Goal: Information Seeking & Learning: Check status

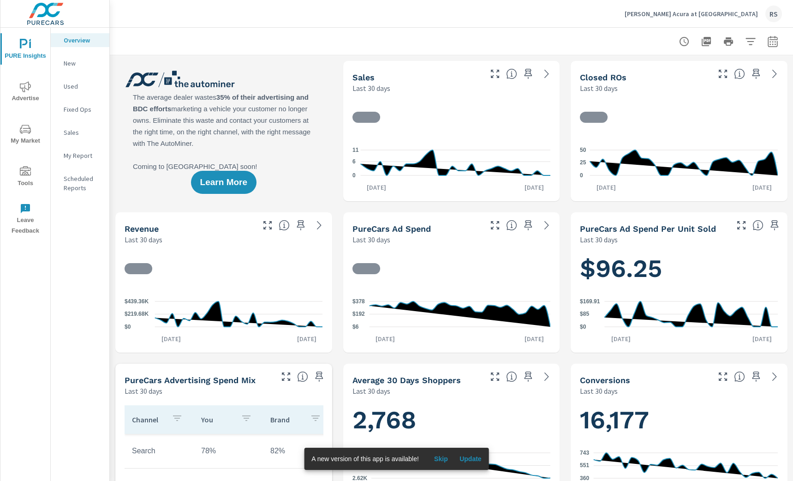
click at [24, 94] on span "Advertise" at bounding box center [25, 92] width 44 height 23
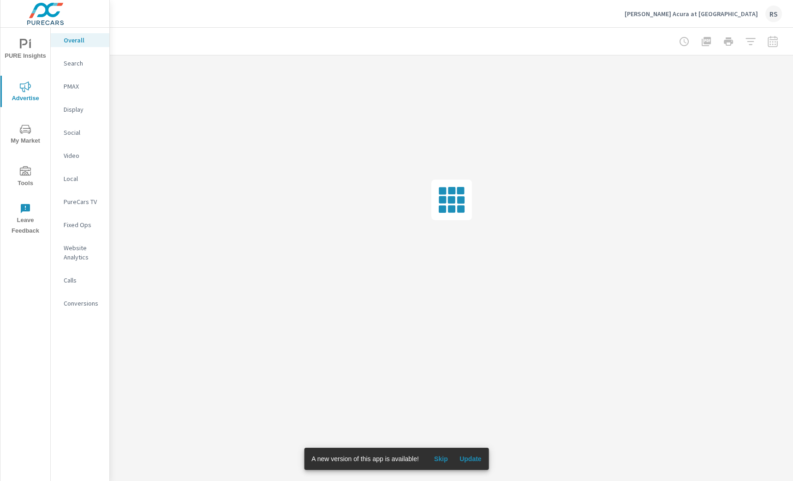
click at [773, 44] on div at bounding box center [728, 41] width 107 height 18
click at [472, 458] on span "Update" at bounding box center [471, 459] width 22 height 8
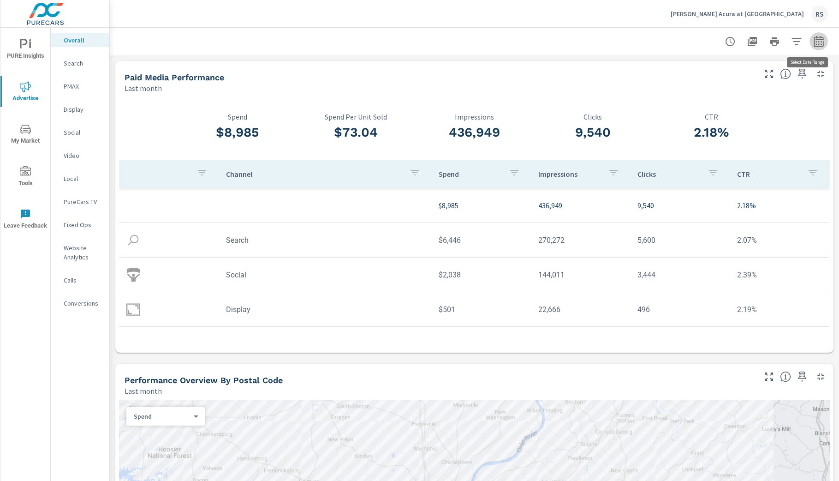
click at [793, 39] on icon "button" at bounding box center [819, 41] width 11 height 11
select select "Last month"
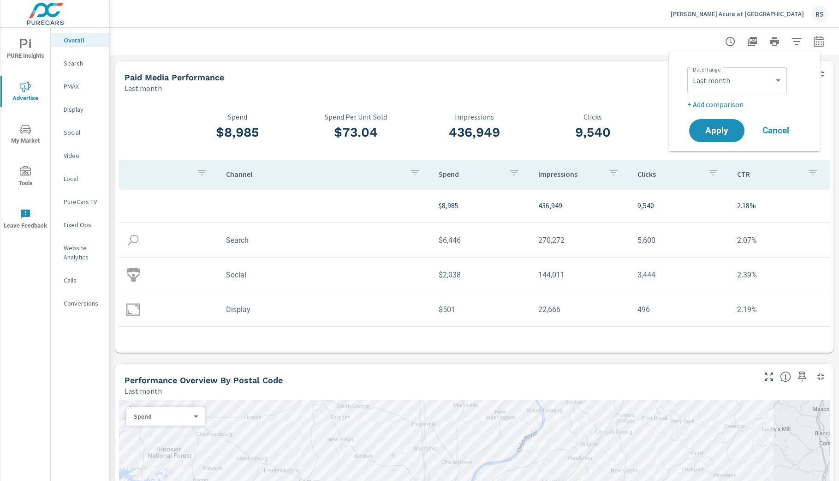
click at [733, 103] on p "+ Add comparison" at bounding box center [747, 104] width 118 height 11
select select "Previous period"
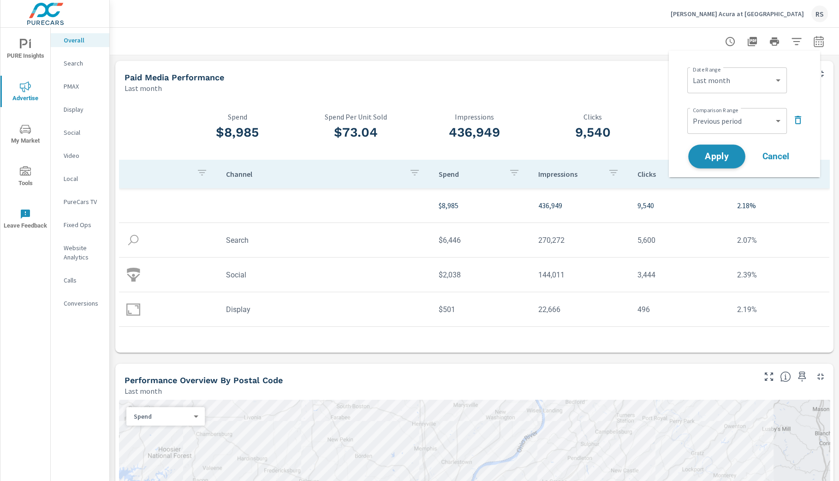
click at [719, 152] on span "Apply" at bounding box center [717, 156] width 38 height 9
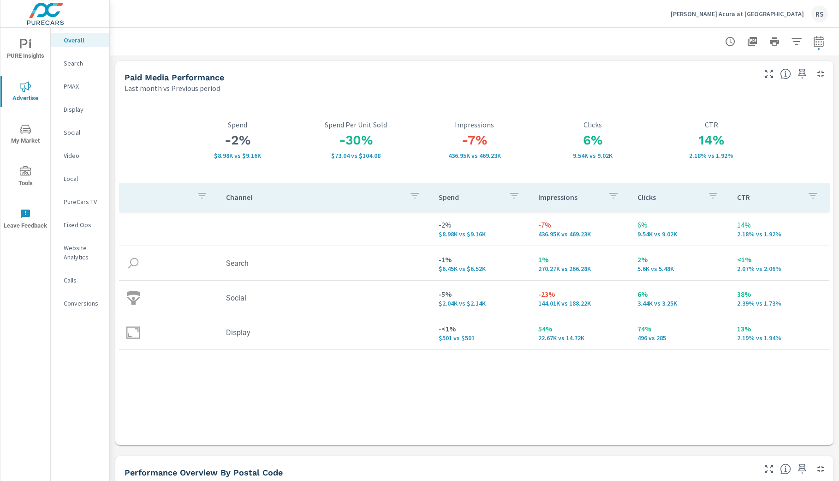
click at [448, 75] on div "Paid Media Performance" at bounding box center [440, 77] width 630 height 11
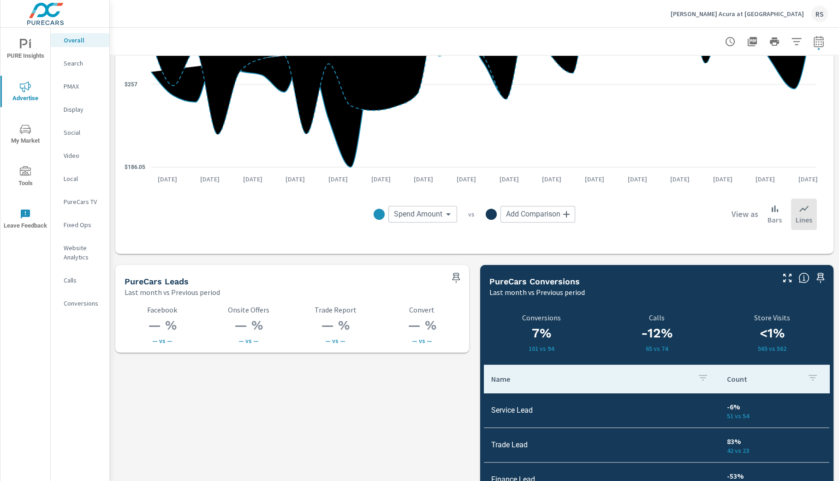
scroll to position [1231, 0]
